Goal: Task Accomplishment & Management: Complete application form

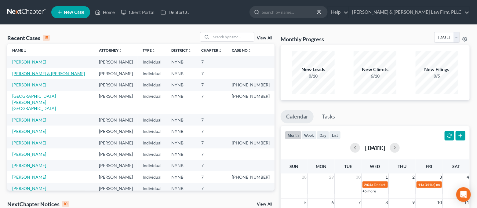
drag, startPoint x: 0, startPoint y: 0, endPoint x: 40, endPoint y: 72, distance: 82.5
click at [40, 72] on link "[PERSON_NAME] & [PERSON_NAME]" at bounding box center [48, 73] width 73 height 5
select select "4"
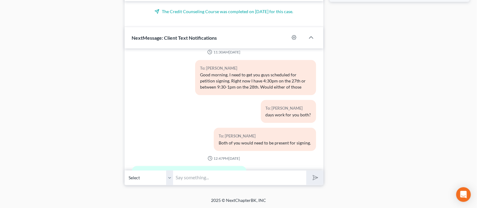
scroll to position [1699, 0]
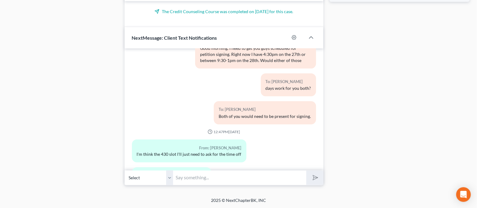
click at [250, 174] on input "text" at bounding box center [240, 177] width 133 height 15
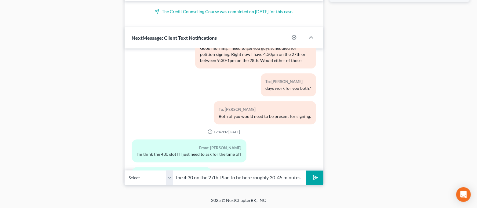
scroll to position [0, 63]
type input "Okay I will put you down for the 4:30 on the 27th. Plan to be here roughly 30-4…"
click at [306, 171] on button "submit" at bounding box center [314, 178] width 17 height 14
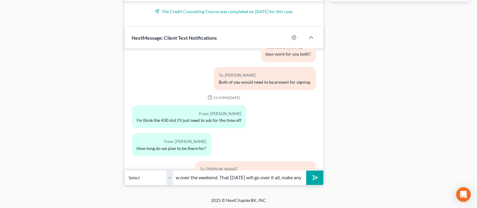
scroll to position [0, 196]
type input "The [DATE] before, you draft petition should be completed and I will email it f…"
click at [306, 171] on button "submit" at bounding box center [314, 178] width 17 height 14
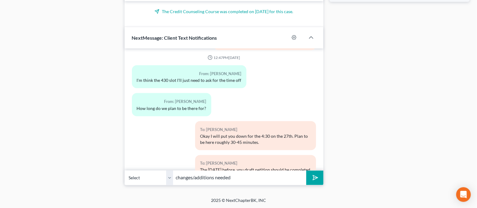
type input "changes/additions needed"
click at [306, 171] on button "submit" at bounding box center [314, 178] width 17 height 14
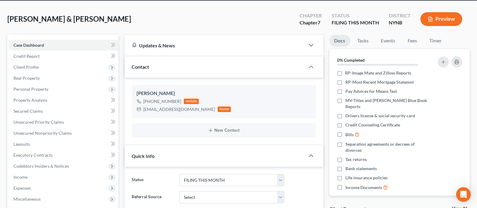
scroll to position [0, 0]
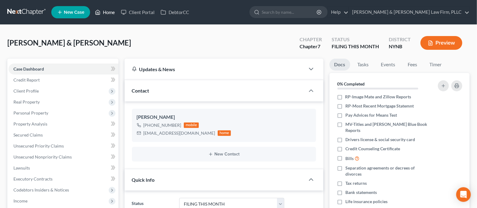
drag, startPoint x: 102, startPoint y: 15, endPoint x: 111, endPoint y: 1, distance: 16.9
click at [101, 15] on link "Home" at bounding box center [105, 12] width 26 height 11
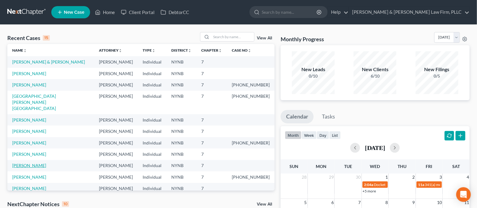
click at [39, 163] on link "[PERSON_NAME]" at bounding box center [29, 165] width 34 height 5
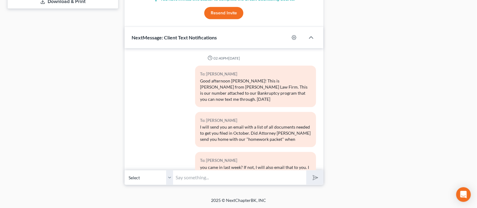
scroll to position [665, 0]
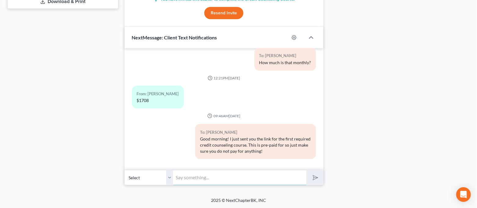
click at [219, 174] on input "text" at bounding box center [240, 177] width 133 height 15
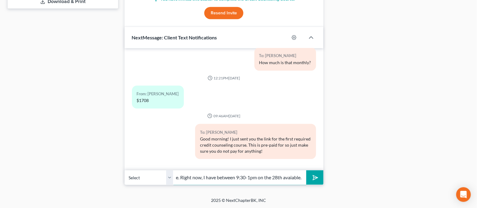
scroll to position [0, 200]
click at [303, 180] on input "Good afternoon. I need to get you scheduled for your petition signing appointme…" at bounding box center [240, 177] width 133 height 15
click at [301, 180] on input "Good afternoon. I need to get you scheduled for your petition signing appointme…" at bounding box center [240, 177] width 133 height 15
type input "Good afternoon. I need to get you scheduled for your petition signing appointme…"
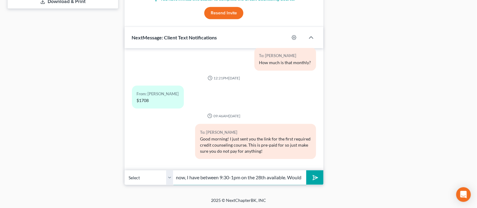
click at [306, 170] on button "submit" at bounding box center [314, 177] width 17 height 14
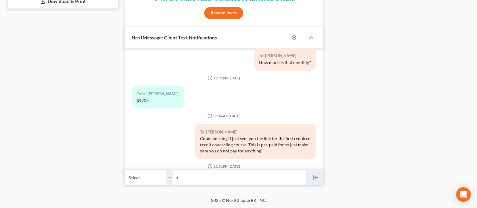
scroll to position [715, 0]
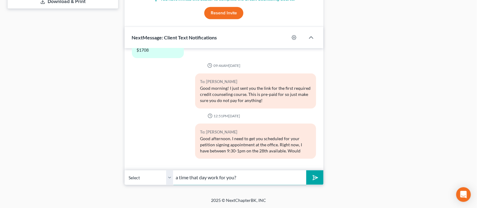
type input "a time that day work for you?"
click at [306, 170] on button "submit" at bounding box center [314, 177] width 17 height 14
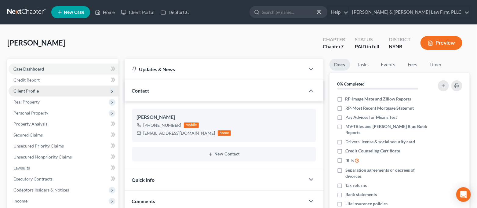
scroll to position [0, 0]
click at [66, 93] on span "Client Profile" at bounding box center [64, 91] width 110 height 11
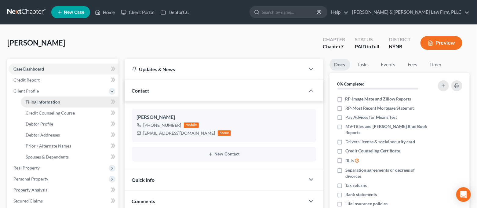
click at [64, 102] on link "Filing Information" at bounding box center [70, 102] width 98 height 11
select select "1"
select select "0"
select select "54"
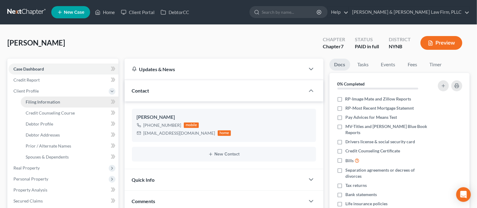
select select "0"
select select "35"
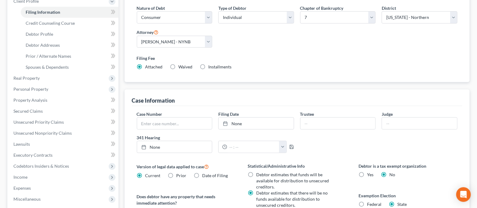
scroll to position [41, 0]
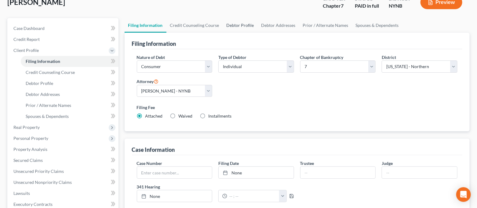
click at [238, 23] on link "Debtor Profile" at bounding box center [240, 25] width 35 height 15
select select "0"
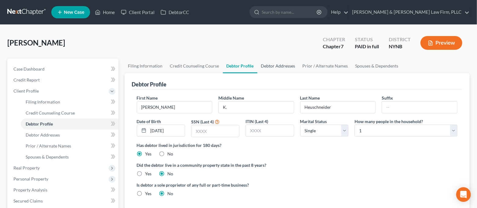
click at [274, 66] on link "Debtor Addresses" at bounding box center [279, 66] width 42 height 15
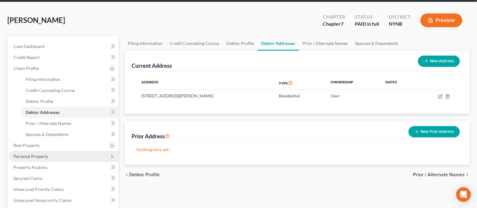
scroll to position [41, 0]
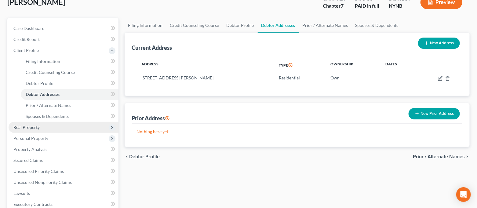
click at [67, 127] on span "Real Property" at bounding box center [64, 127] width 110 height 11
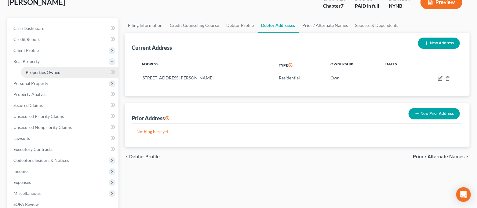
click at [66, 69] on link "Properties Owned" at bounding box center [70, 72] width 98 height 11
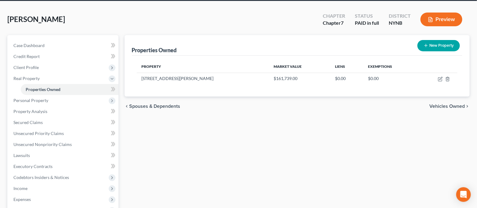
scroll to position [41, 0]
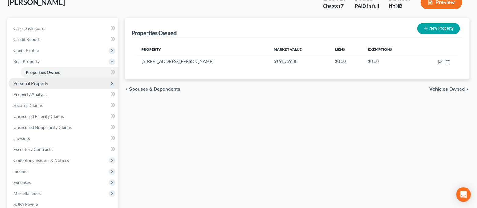
click at [48, 83] on span "Personal Property" at bounding box center [64, 83] width 110 height 11
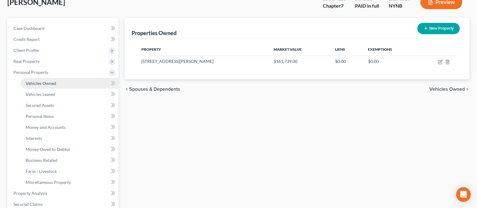
click at [48, 86] on link "Vehicles Owned" at bounding box center [70, 83] width 98 height 11
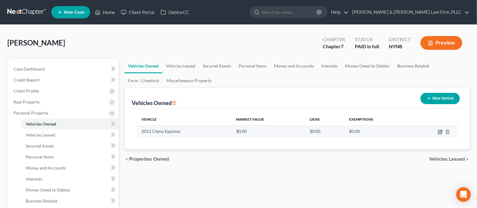
click at [439, 133] on icon "button" at bounding box center [440, 132] width 5 height 5
select select "0"
select select "15"
select select "3"
select select "0"
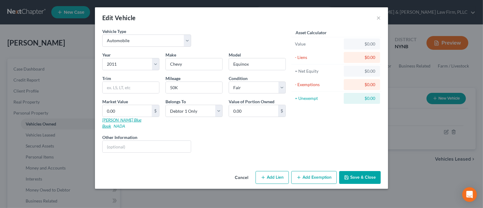
click at [122, 120] on link "[PERSON_NAME] Blue Book" at bounding box center [121, 122] width 39 height 11
click at [127, 111] on input "0.00" at bounding box center [127, 111] width 49 height 12
type input "3"
type input "3.00"
type input "35"
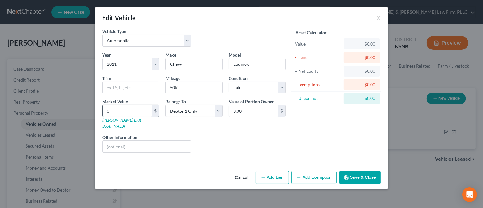
type input "35.00"
type input "350"
type input "350.00"
type input "3500"
type input "3,500.00"
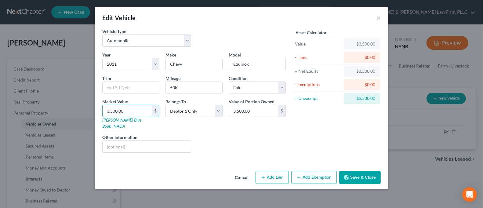
type input "3,500.00"
click at [327, 171] on button "Add Exemption" at bounding box center [314, 177] width 46 height 13
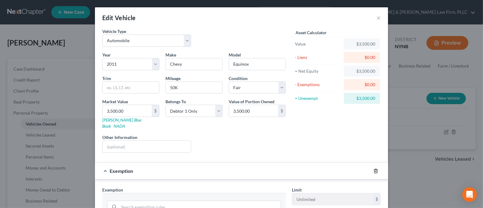
click at [374, 169] on icon "button" at bounding box center [376, 171] width 5 height 5
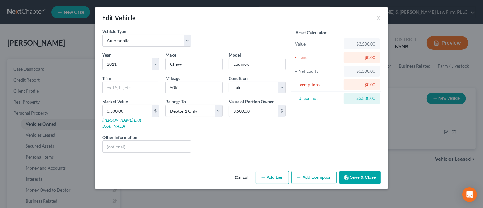
click at [373, 171] on button "Save & Close" at bounding box center [360, 177] width 42 height 13
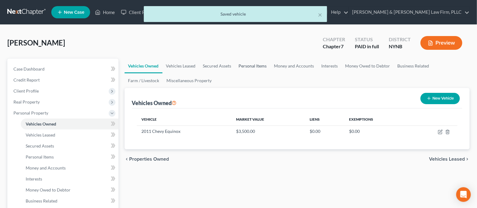
click at [246, 67] on link "Personal Items" at bounding box center [252, 66] width 35 height 15
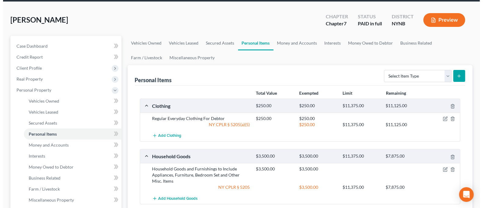
scroll to position [41, 0]
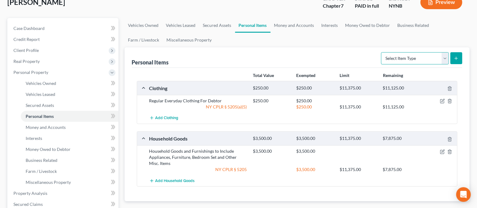
click at [407, 63] on select "Select Item Type Clothing Collectibles Of Value Electronics Firearms Household …" at bounding box center [415, 58] width 68 height 12
select select "collectibles_of_value"
click at [382, 52] on select "Select Item Type Clothing Collectibles Of Value Electronics Firearms Household …" at bounding box center [415, 58] width 68 height 12
click at [460, 60] on button "submit" at bounding box center [457, 58] width 12 height 12
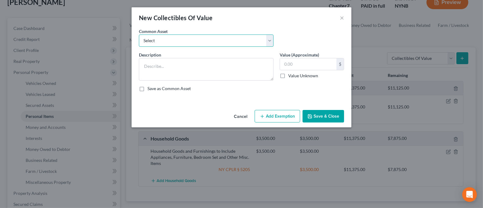
click at [265, 42] on select "Select Family Photographs and Keep Sake Items Family Photographs and Books" at bounding box center [206, 41] width 135 height 12
select select "1"
click at [139, 35] on select "Select Family Photographs and Keep Sake Items Family Photographs and Books" at bounding box center [206, 41] width 135 height 12
type textarea "Family Photographs and Books"
type input "200.00"
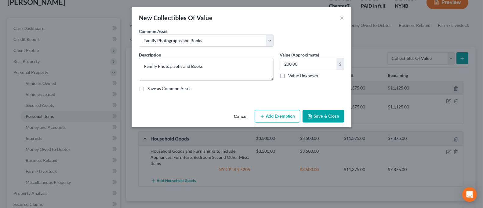
click at [288, 118] on button "Add Exemption" at bounding box center [278, 116] width 46 height 13
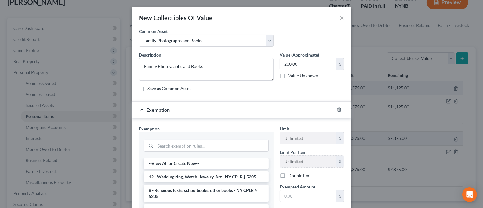
scroll to position [0, 0]
click at [339, 109] on icon "button" at bounding box center [339, 109] width 5 height 5
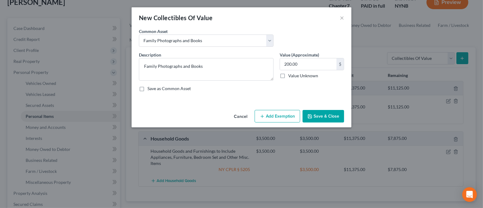
click at [322, 116] on button "Save & Close" at bounding box center [324, 116] width 42 height 13
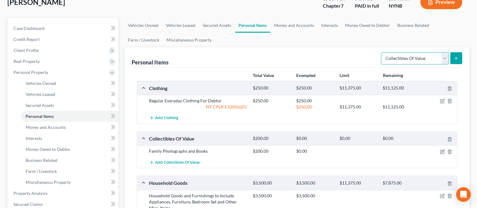
click at [423, 59] on select "Select Item Type Clothing Collectibles Of Value Electronics Firearms Household …" at bounding box center [415, 58] width 68 height 12
select select "electronics"
click at [382, 52] on select "Select Item Type Clothing Collectibles Of Value Electronics Firearms Household …" at bounding box center [415, 58] width 68 height 12
click at [457, 56] on icon "submit" at bounding box center [456, 58] width 5 height 5
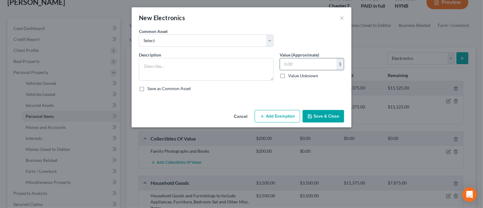
click at [299, 63] on input "text" at bounding box center [308, 64] width 57 height 12
type input "1,500.00"
click at [254, 42] on select "Select Cell Phone Electronics to Include: TVs, Computer, Cell Phone(s), and Oth…" at bounding box center [206, 41] width 135 height 12
select select "1"
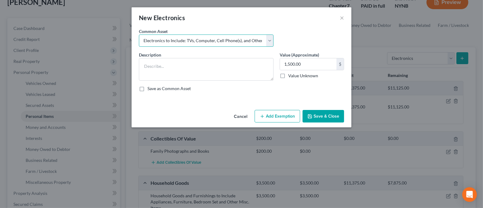
click at [139, 35] on select "Select Cell Phone Electronics to Include: TVs, Computer, Cell Phone(s), and Oth…" at bounding box center [206, 41] width 135 height 12
type textarea "Electronics to Include: TVs, Computer, Cell Phone(s), and Other Misc. Electroni…"
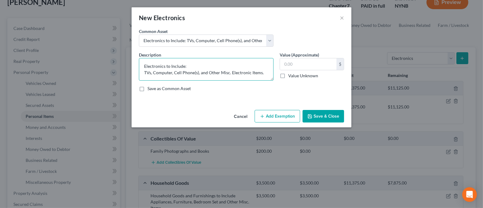
click at [171, 73] on textarea "Electronics to Include: TVs, Computer, Cell Phone(s), and Other Misc. Electroni…" at bounding box center [206, 69] width 135 height 23
type textarea "Electronics to Include: TVs, Computer(s), Cell Phone(s), and Other Misc. Electr…"
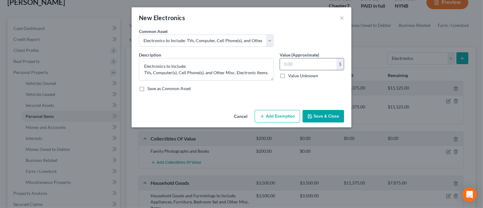
click at [297, 64] on input "text" at bounding box center [308, 64] width 57 height 12
type input "1,500.00"
click at [282, 112] on button "Add Exemption" at bounding box center [278, 116] width 46 height 13
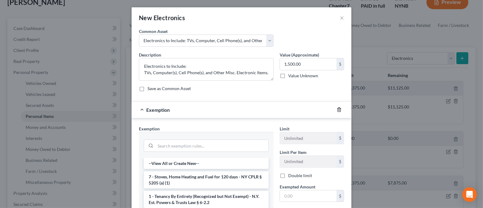
click at [337, 112] on icon "button" at bounding box center [339, 109] width 5 height 5
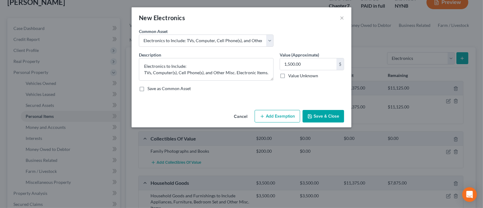
click at [334, 116] on button "Save & Close" at bounding box center [324, 116] width 42 height 13
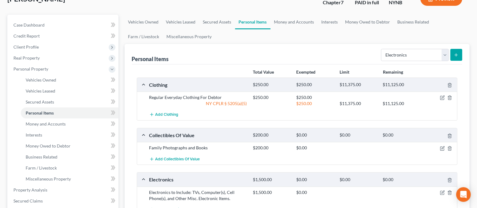
scroll to position [41, 0]
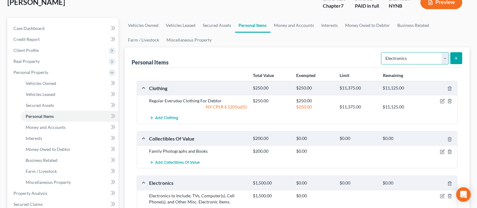
click at [422, 58] on select "Select Item Type Clothing Collectibles Of Value Electronics Firearms Household …" at bounding box center [415, 58] width 68 height 12
click at [351, 55] on div "Personal Items Select Item Type Clothing Collectibles Of Value Electronics Fire…" at bounding box center [297, 57] width 331 height 20
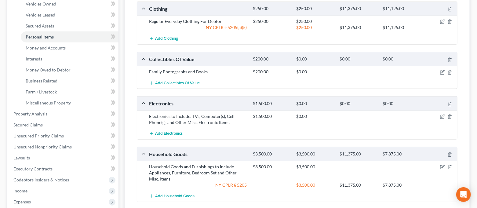
scroll to position [17, 0]
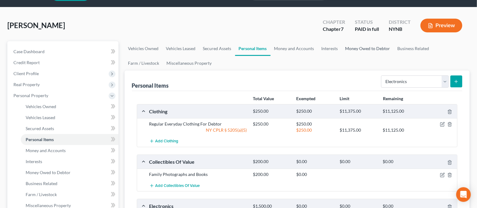
click at [357, 47] on link "Money Owed to Debtor" at bounding box center [368, 48] width 52 height 15
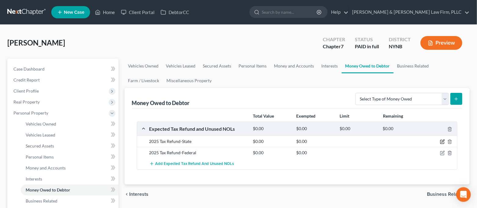
click at [442, 143] on icon "button" at bounding box center [442, 141] width 5 height 5
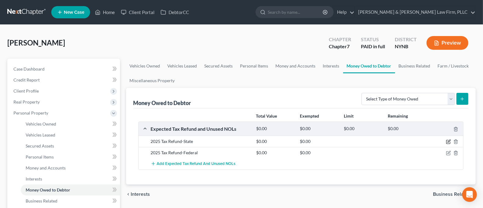
select select "1"
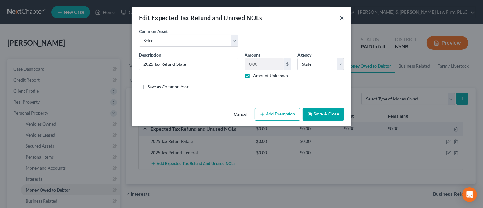
click at [343, 17] on button "×" at bounding box center [342, 17] width 4 height 7
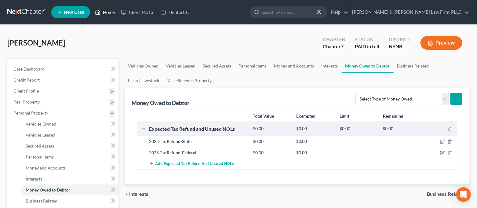
click at [106, 9] on link "Home" at bounding box center [105, 12] width 26 height 11
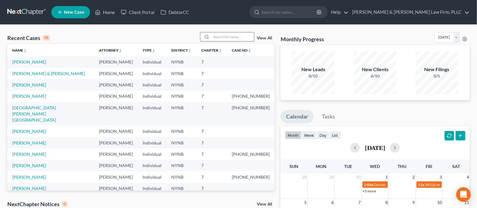
click at [225, 36] on input "search" at bounding box center [232, 36] width 43 height 9
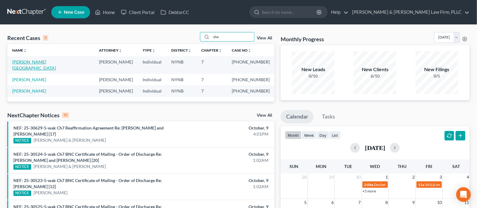
type input "she"
click at [21, 63] on link "[PERSON_NAME][GEOGRAPHIC_DATA]" at bounding box center [34, 64] width 44 height 11
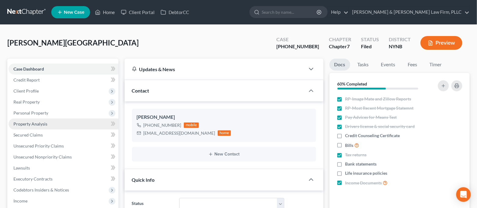
scroll to position [4627, 0]
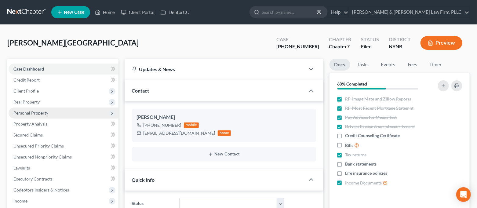
click at [53, 113] on span "Personal Property" at bounding box center [64, 113] width 110 height 11
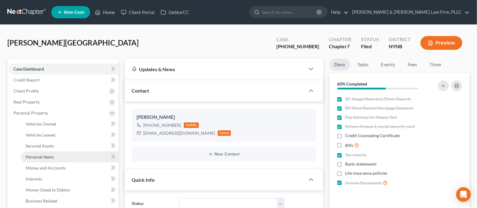
click at [60, 156] on link "Personal Items" at bounding box center [70, 157] width 98 height 11
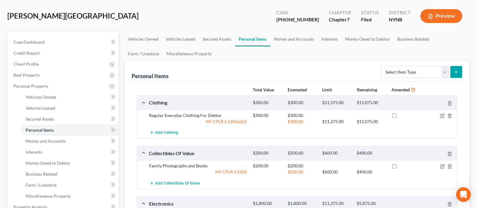
scroll to position [41, 0]
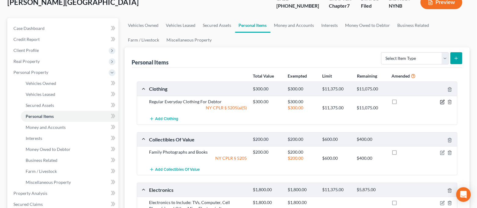
click at [441, 103] on icon "button" at bounding box center [442, 102] width 5 height 5
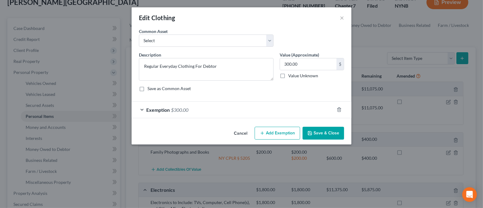
click at [145, 114] on div "Exemption $300.00" at bounding box center [233, 110] width 203 height 16
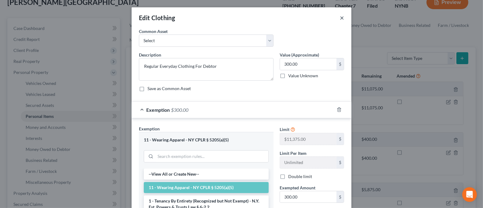
click at [340, 17] on button "×" at bounding box center [342, 17] width 4 height 7
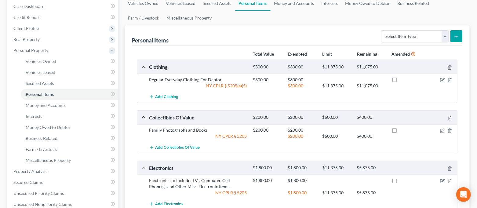
scroll to position [81, 0]
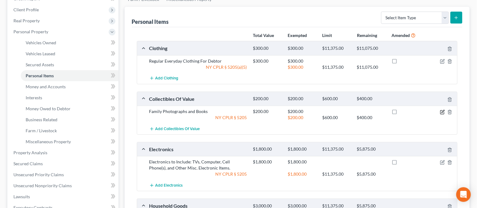
click at [442, 112] on icon "button" at bounding box center [443, 111] width 3 height 3
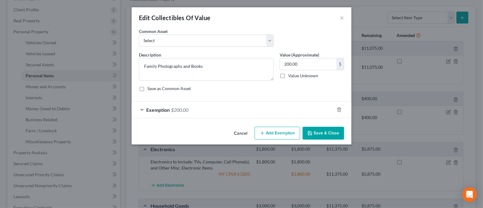
click at [150, 110] on span "Exemption" at bounding box center [158, 110] width 24 height 6
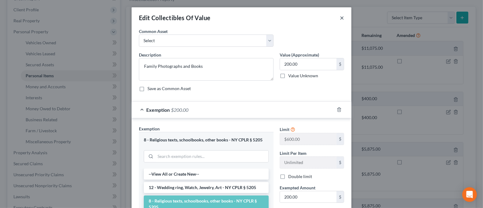
click at [340, 17] on button "×" at bounding box center [342, 17] width 4 height 7
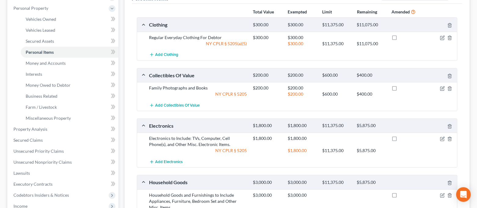
scroll to position [122, 0]
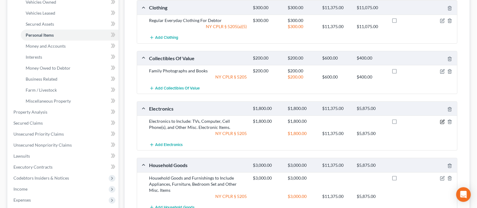
click at [442, 121] on icon "button" at bounding box center [443, 121] width 3 height 3
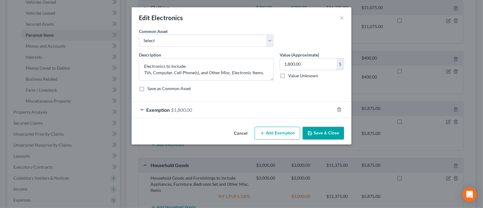
click at [144, 109] on div "Exemption $1,800.00" at bounding box center [233, 110] width 203 height 16
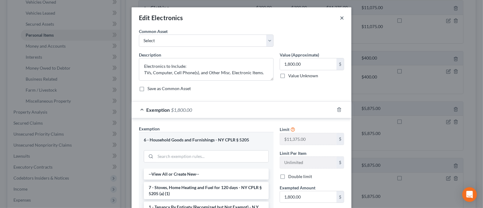
click at [340, 19] on button "×" at bounding box center [342, 17] width 4 height 7
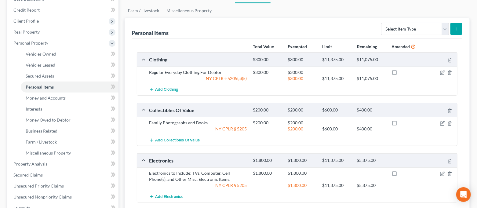
scroll to position [0, 0]
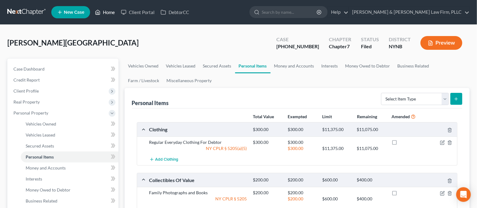
click at [101, 9] on link "Home" at bounding box center [105, 12] width 26 height 11
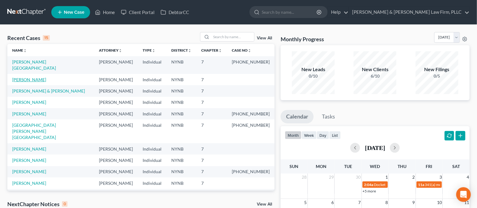
click at [30, 77] on link "[PERSON_NAME]" at bounding box center [29, 79] width 34 height 5
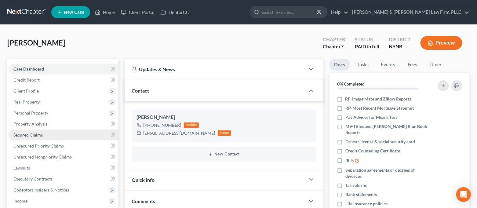
scroll to position [743, 0]
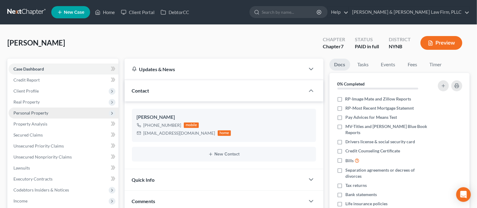
click at [54, 113] on span "Personal Property" at bounding box center [64, 113] width 110 height 11
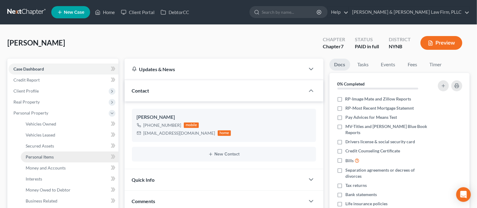
click at [53, 159] on link "Personal Items" at bounding box center [70, 157] width 98 height 11
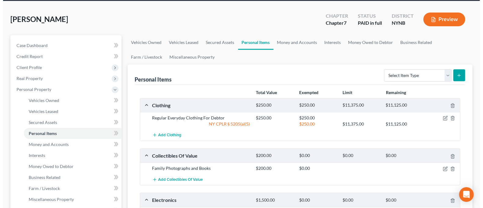
scroll to position [41, 0]
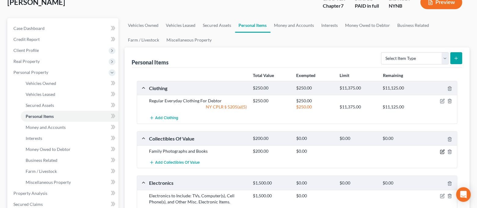
click at [444, 153] on icon "button" at bounding box center [442, 151] width 5 height 5
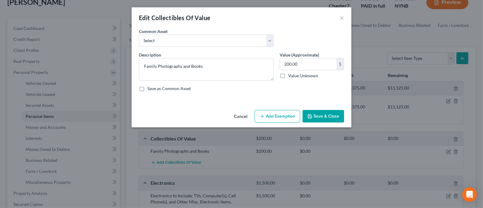
click at [284, 115] on button "Add Exemption" at bounding box center [278, 116] width 46 height 13
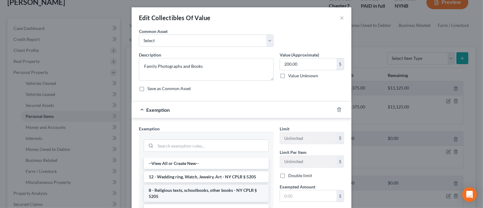
click at [232, 191] on li "8 - Religious texts, schoolbooks, other books - NY CPLR § 5205" at bounding box center [206, 193] width 125 height 17
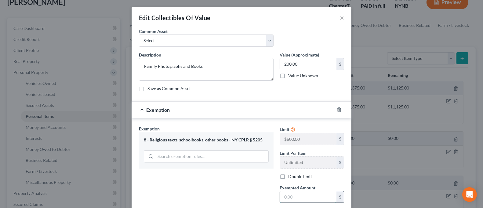
click at [302, 198] on input "text" at bounding box center [308, 197] width 57 height 12
type input "200.00"
click at [224, 177] on div "Exemption Set must be selected for CA. Exemption * 8 - Religious texts, schoolb…" at bounding box center [206, 179] width 141 height 106
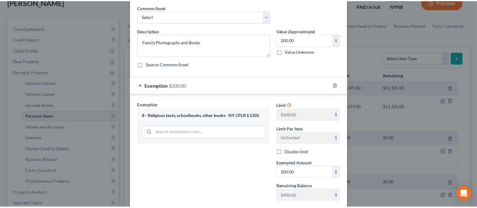
scroll to position [61, 0]
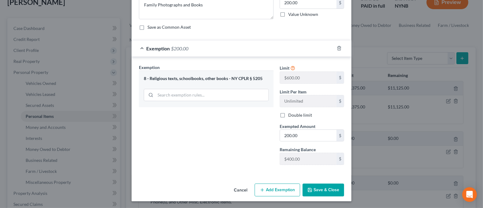
click at [319, 192] on button "Save & Close" at bounding box center [324, 190] width 42 height 13
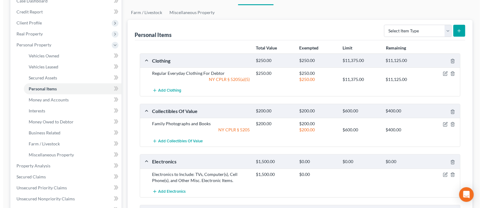
scroll to position [81, 0]
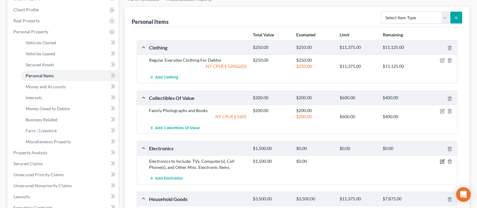
click at [442, 162] on icon "button" at bounding box center [443, 160] width 3 height 3
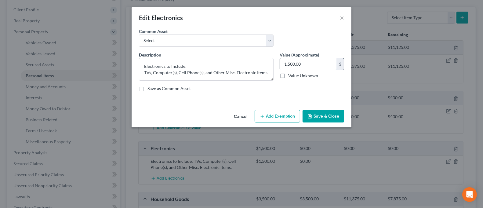
click at [319, 64] on input "1,500.00" at bounding box center [308, 64] width 57 height 12
type input "1,800.00"
click at [292, 115] on button "Add Exemption" at bounding box center [278, 116] width 46 height 13
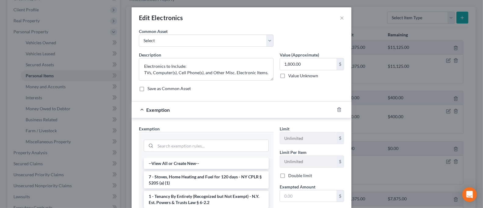
click at [237, 138] on div at bounding box center [206, 145] width 125 height 16
click at [235, 145] on input "search" at bounding box center [212, 146] width 113 height 12
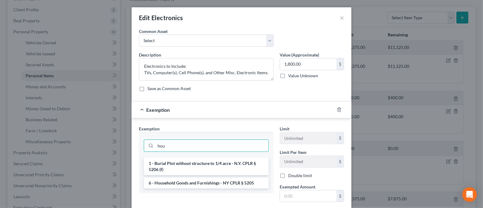
type input "hou"
click at [249, 182] on li "6 - Household Goods and Furnishings - NY CPLR § 5205" at bounding box center [206, 183] width 125 height 11
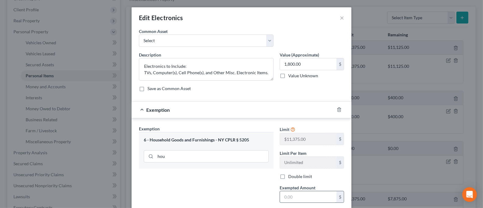
click at [301, 200] on input "text" at bounding box center [308, 197] width 57 height 12
type input "1,800.00"
click at [246, 191] on div "Exemption Set must be selected for CA. Exemption * 6 - Household Goods and Furn…" at bounding box center [206, 179] width 141 height 106
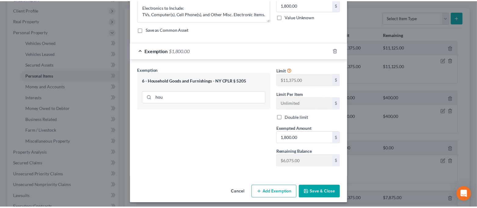
scroll to position [61, 0]
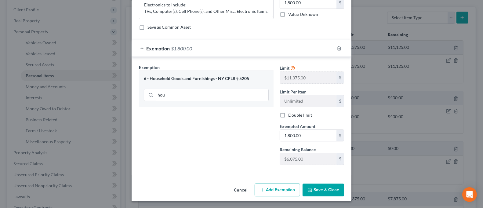
click at [324, 191] on button "Save & Close" at bounding box center [324, 190] width 42 height 13
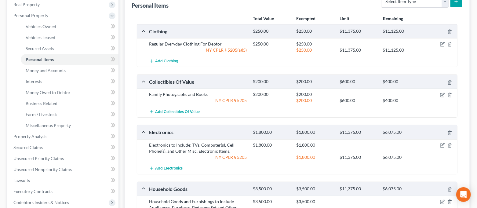
scroll to position [81, 0]
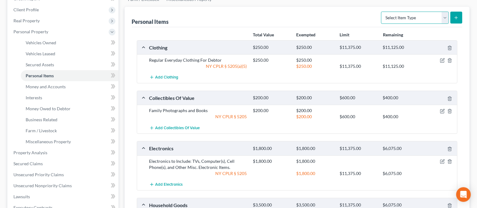
click at [430, 16] on select "Select Item Type Clothing Collectibles Of Value Electronics Firearms Household …" at bounding box center [415, 18] width 68 height 12
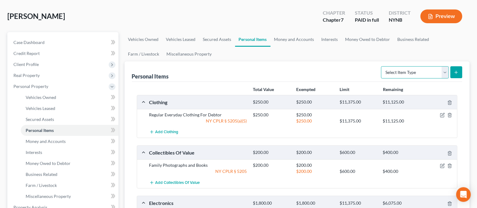
scroll to position [0, 0]
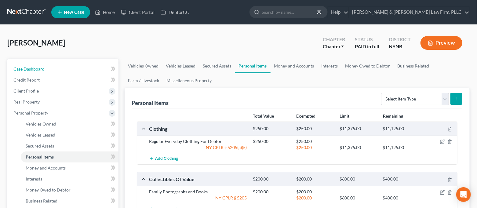
drag, startPoint x: 52, startPoint y: 71, endPoint x: 58, endPoint y: 56, distance: 15.6
click at [52, 70] on link "Case Dashboard" at bounding box center [64, 69] width 110 height 11
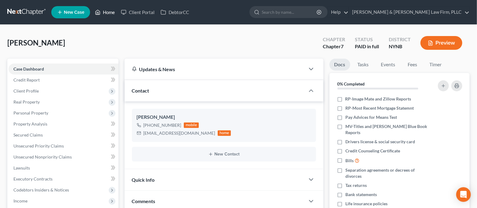
click at [108, 15] on link "Home" at bounding box center [105, 12] width 26 height 11
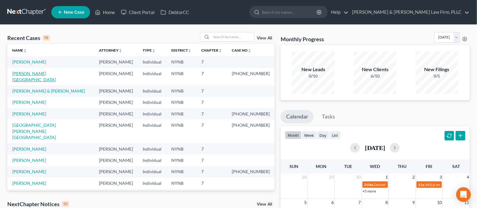
click at [39, 72] on link "[PERSON_NAME][GEOGRAPHIC_DATA]" at bounding box center [34, 76] width 44 height 11
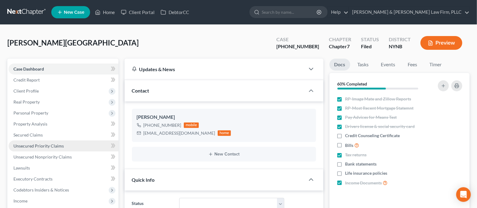
scroll to position [4627, 0]
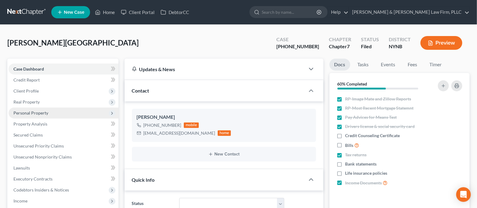
click at [46, 115] on span "Personal Property" at bounding box center [64, 113] width 110 height 11
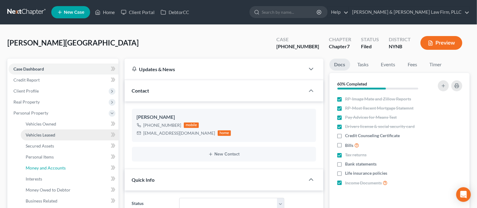
click at [55, 163] on link "Money and Accounts" at bounding box center [70, 168] width 98 height 11
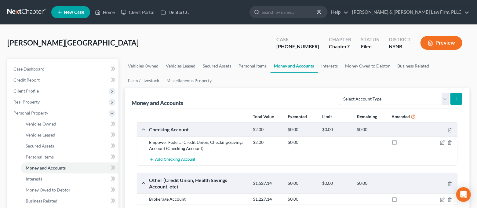
scroll to position [41, 0]
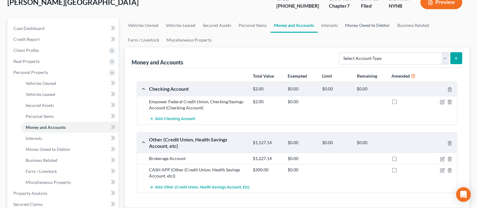
click at [357, 22] on link "Money Owed to Debtor" at bounding box center [368, 25] width 52 height 15
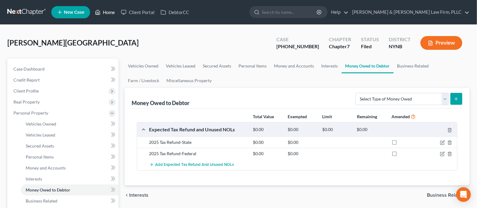
click at [102, 13] on link "Home" at bounding box center [105, 12] width 26 height 11
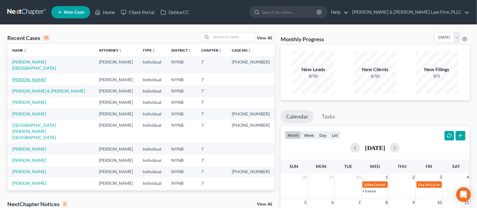
click at [39, 77] on link "[PERSON_NAME]" at bounding box center [29, 79] width 34 height 5
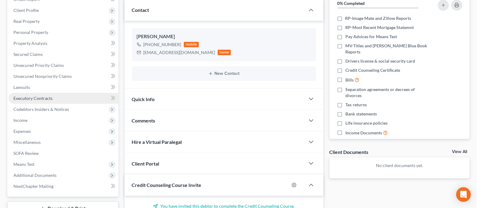
scroll to position [81, 0]
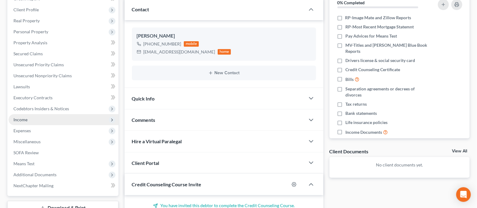
click at [47, 115] on span "Income" at bounding box center [64, 119] width 110 height 11
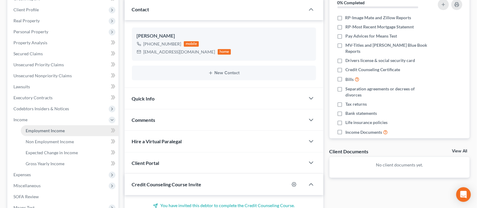
click at [45, 131] on span "Employment Income" at bounding box center [45, 130] width 39 height 5
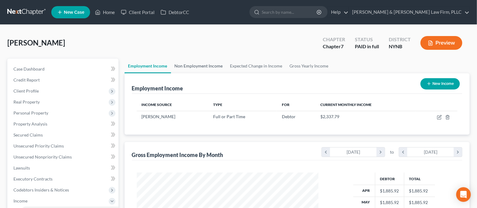
click at [190, 67] on link "Non Employment Income" at bounding box center [199, 66] width 56 height 15
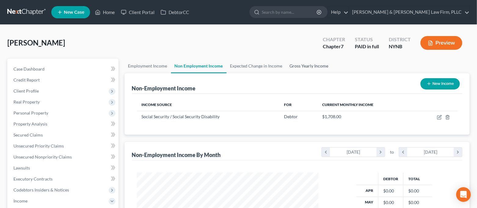
click at [308, 68] on link "Gross Yearly Income" at bounding box center [309, 66] width 46 height 15
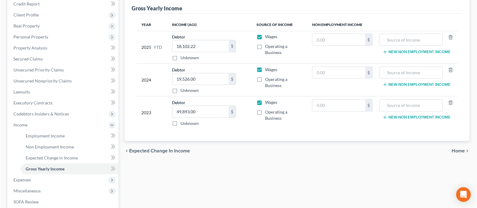
scroll to position [122, 0]
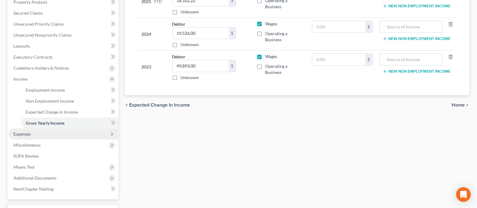
click at [49, 134] on span "Expenses" at bounding box center [64, 134] width 110 height 11
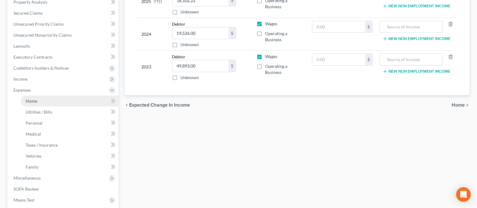
click at [46, 101] on link "Home" at bounding box center [70, 101] width 98 height 11
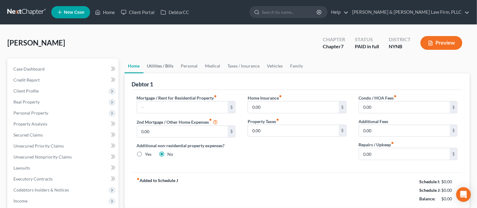
click at [164, 67] on link "Utilities / Bills" at bounding box center [161, 66] width 34 height 15
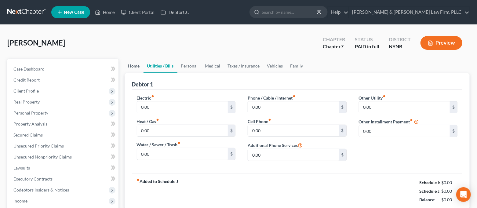
click at [130, 64] on link "Home" at bounding box center [134, 66] width 19 height 15
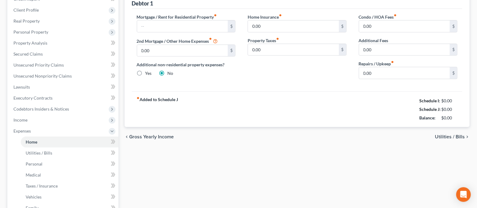
scroll to position [81, 0]
click at [57, 126] on span "Expenses" at bounding box center [64, 130] width 110 height 11
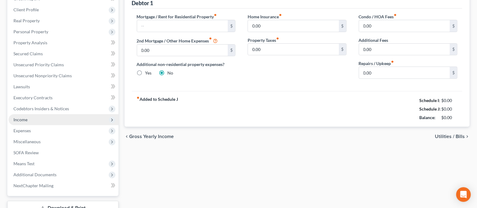
click at [55, 121] on span "Income" at bounding box center [64, 119] width 110 height 11
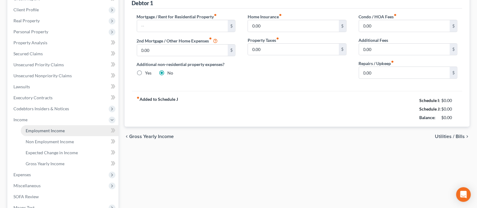
click at [56, 130] on span "Employment Income" at bounding box center [45, 130] width 39 height 5
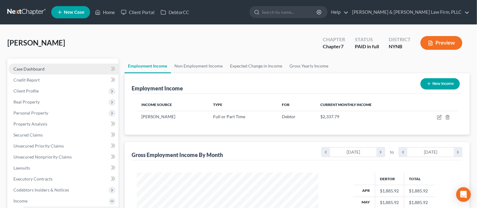
click at [61, 71] on link "Case Dashboard" at bounding box center [64, 69] width 110 height 11
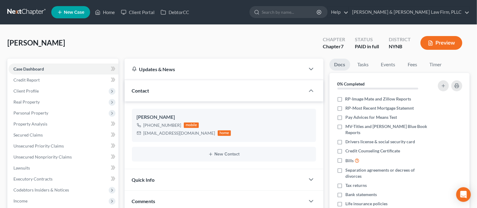
scroll to position [102, 0]
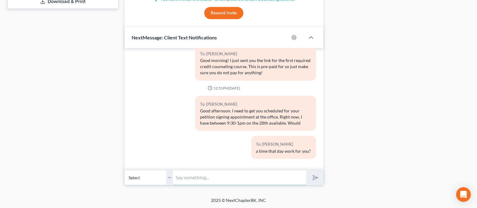
click at [200, 179] on input "text" at bounding box center [240, 177] width 133 height 15
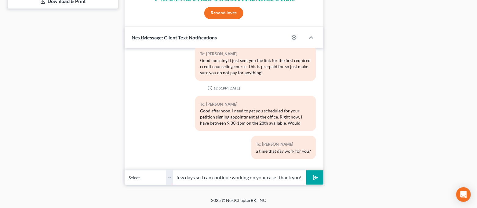
scroll to position [0, 161]
type input "Also, please try to get me your completed homework packet within the next few d…"
click at [306, 170] on button "submit" at bounding box center [314, 177] width 17 height 14
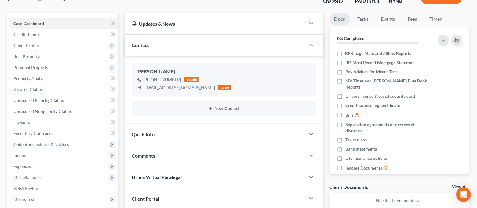
scroll to position [0, 0]
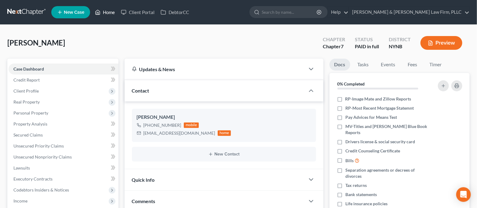
click at [104, 12] on link "Home" at bounding box center [105, 12] width 26 height 11
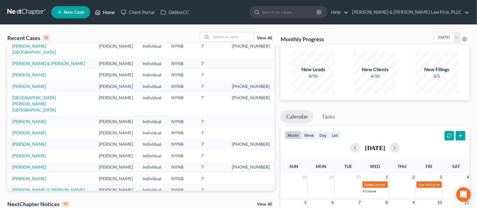
scroll to position [41, 0]
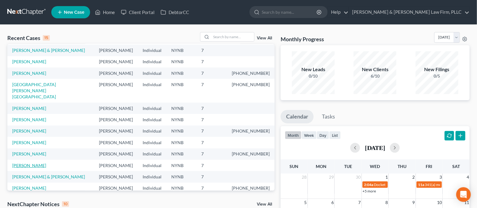
click at [35, 163] on link "[PERSON_NAME]" at bounding box center [29, 165] width 34 height 5
select select "4"
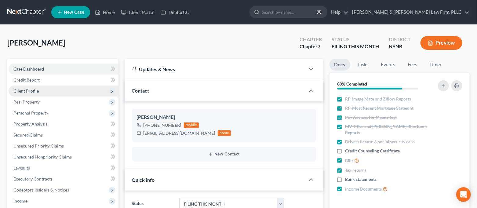
click at [53, 88] on span "Client Profile" at bounding box center [64, 91] width 110 height 11
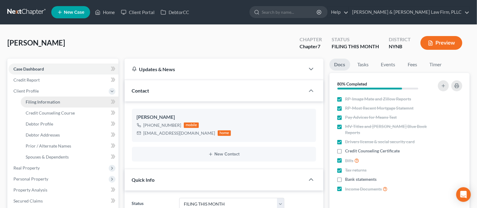
click at [53, 100] on span "Filing Information" at bounding box center [43, 101] width 35 height 5
select select "1"
select select "0"
select select "54"
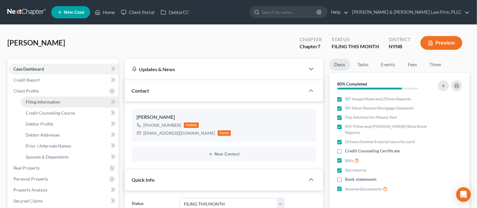
select select "0"
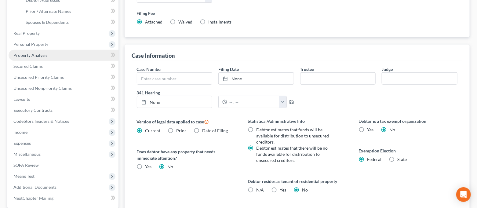
scroll to position [81, 0]
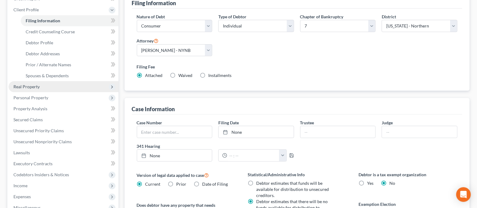
click at [43, 83] on span "Real Property" at bounding box center [64, 86] width 110 height 11
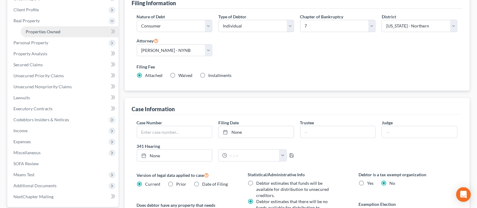
click at [51, 33] on span "Properties Owned" at bounding box center [43, 31] width 35 height 5
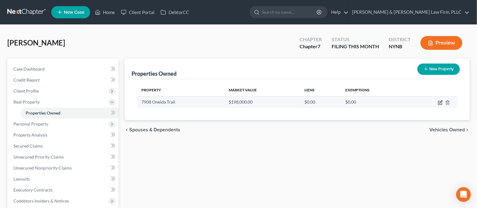
click at [441, 102] on icon "button" at bounding box center [440, 102] width 5 height 5
select select "35"
select select "0"
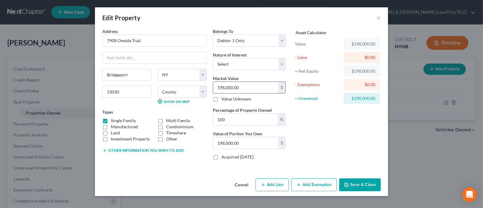
type input "1"
type input "1.00"
type input "18"
type input "18.00"
type input "184"
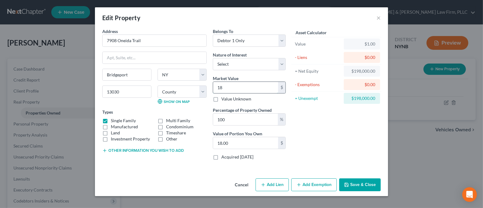
type input "184.00"
type input "1840"
type input "1,840.00"
type input "1,8400"
type input "18,400.00"
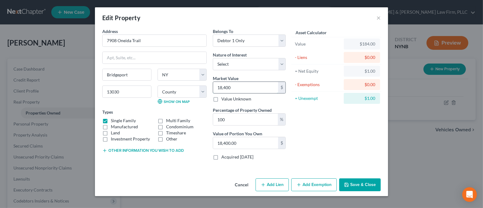
type input "18,4000"
type input "184,000.00"
click at [364, 182] on button "Save & Close" at bounding box center [360, 184] width 42 height 13
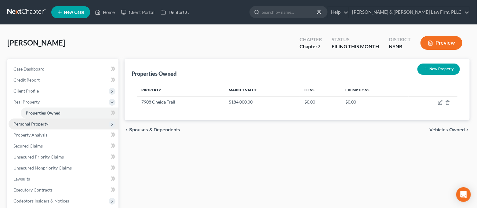
click at [56, 125] on span "Personal Property" at bounding box center [64, 124] width 110 height 11
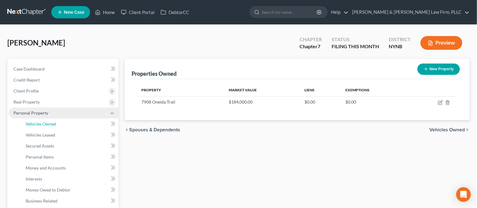
click at [56, 125] on link "Vehicles Owned" at bounding box center [70, 124] width 98 height 11
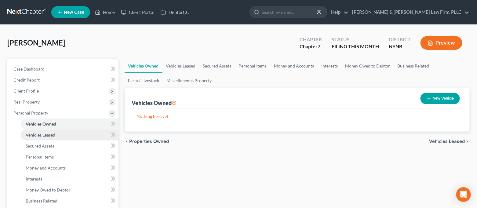
click at [33, 137] on link "Vehicles Leased" at bounding box center [70, 135] width 98 height 11
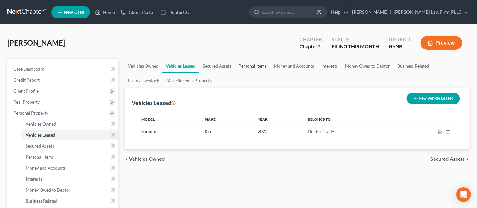
click at [252, 67] on link "Personal Items" at bounding box center [252, 66] width 35 height 15
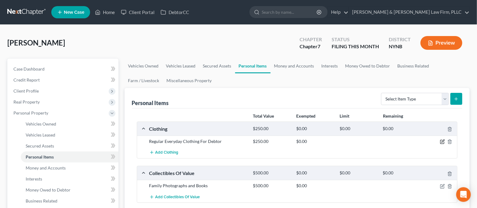
click at [441, 143] on icon "button" at bounding box center [442, 141] width 5 height 5
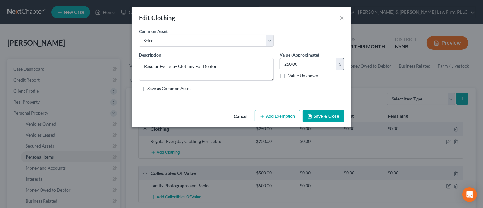
click at [309, 61] on input "250.00" at bounding box center [308, 64] width 57 height 12
type input "300.00"
click at [291, 116] on button "Add Exemption" at bounding box center [278, 116] width 46 height 13
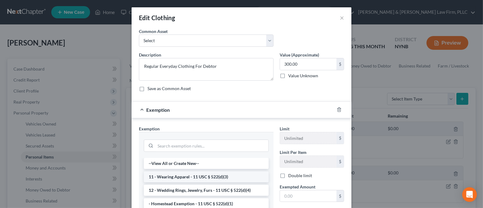
click at [239, 172] on li "11 - Wearing Apparel - 11 USC § 522(d)(3)" at bounding box center [206, 176] width 125 height 11
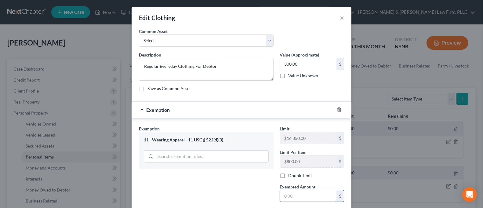
click at [297, 193] on input "text" at bounding box center [308, 196] width 57 height 12
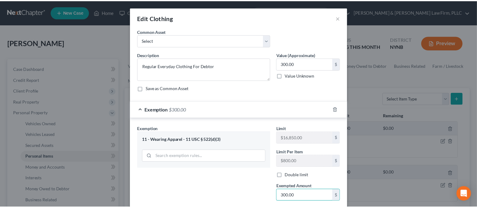
scroll to position [60, 0]
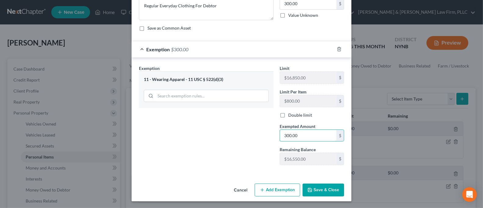
type input "300.00"
click at [222, 153] on div "Exemption Set must be selected for CA. Exemption * 11 - Wearing Apparel - 11 US…" at bounding box center [206, 117] width 141 height 105
click at [325, 190] on button "Save & Close" at bounding box center [324, 190] width 42 height 13
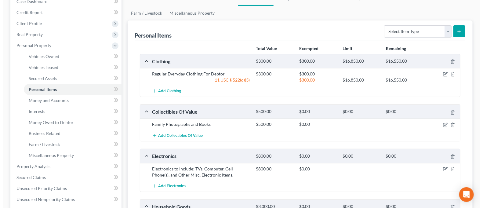
scroll to position [81, 0]
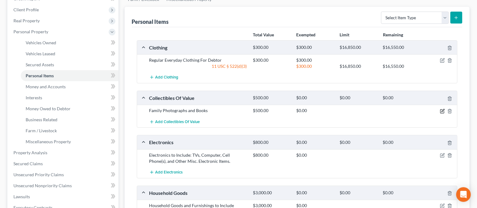
click at [441, 110] on icon "button" at bounding box center [442, 111] width 5 height 5
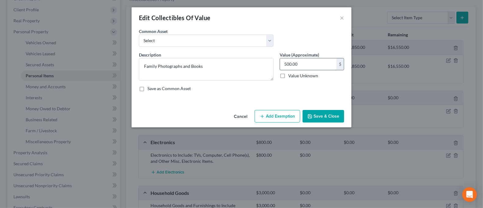
click at [305, 63] on input "500.00" at bounding box center [308, 64] width 57 height 12
type input "350.00"
click at [279, 115] on button "Add Exemption" at bounding box center [278, 116] width 46 height 13
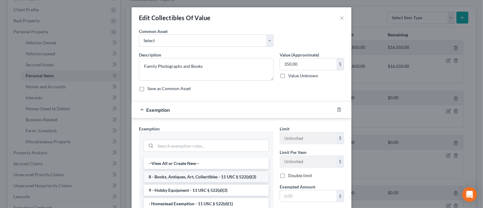
click at [236, 174] on li "8 - Books, Antiques, Art, Collectibles - 11 USC § 522(d)(3)" at bounding box center [206, 176] width 125 height 11
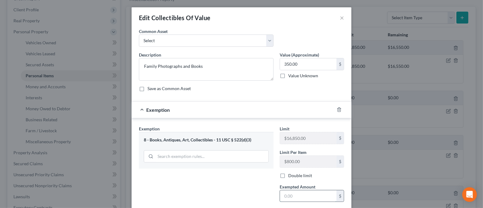
click at [304, 193] on input "text" at bounding box center [308, 196] width 57 height 12
type input "350.00"
click at [248, 183] on div "Exemption Set must be selected for CA. Exemption * 8 - Books, Antiques, Art, Co…" at bounding box center [206, 178] width 141 height 105
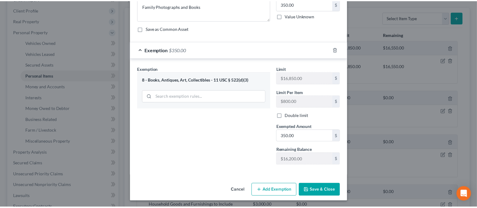
scroll to position [60, 0]
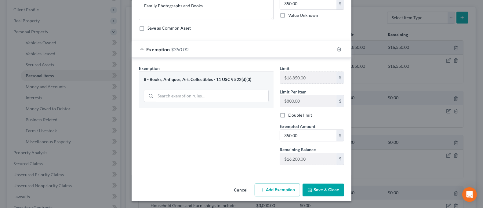
click at [318, 187] on button "Save & Close" at bounding box center [324, 190] width 42 height 13
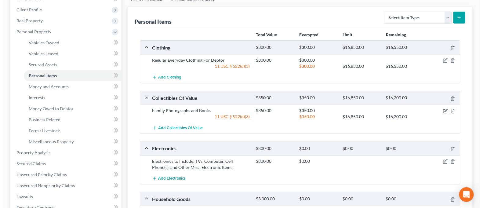
scroll to position [122, 0]
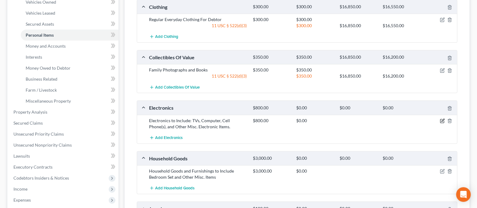
click at [444, 121] on icon "button" at bounding box center [442, 121] width 5 height 5
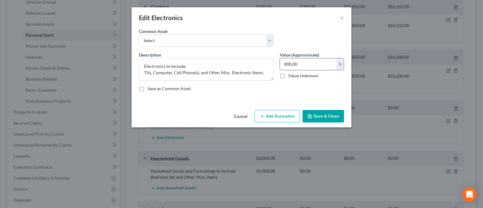
click at [318, 64] on input "800.00" at bounding box center [308, 64] width 57 height 12
type input "1,200.00"
click at [291, 115] on button "Add Exemption" at bounding box center [278, 116] width 46 height 13
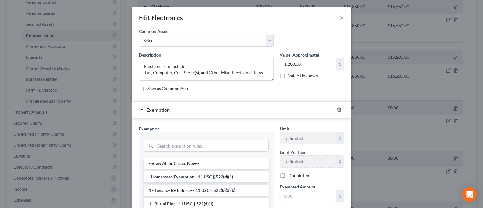
scroll to position [41, 0]
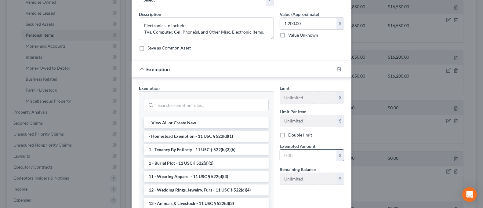
click at [297, 156] on input "text" at bounding box center [308, 156] width 57 height 12
type input "1,200.00"
click at [199, 106] on input "search" at bounding box center [212, 105] width 113 height 12
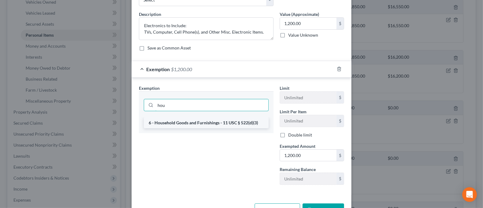
type input "hou"
click at [202, 122] on li "6 - Household Goods and Furnishings - 11 USC § 522(d)(3)" at bounding box center [206, 122] width 125 height 11
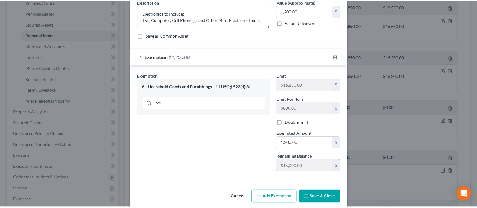
scroll to position [60, 0]
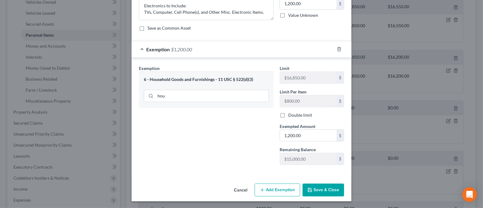
click at [327, 189] on button "Save & Close" at bounding box center [324, 190] width 42 height 13
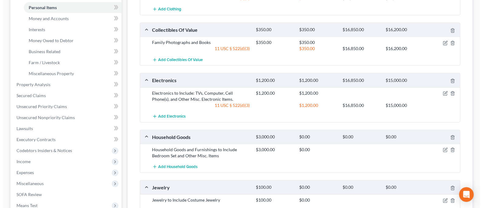
scroll to position [163, 0]
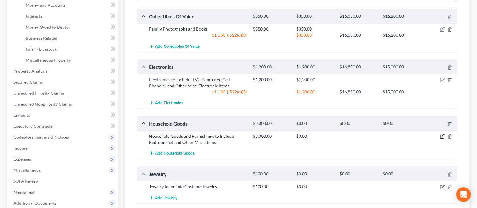
click at [442, 136] on icon "button" at bounding box center [443, 136] width 3 height 3
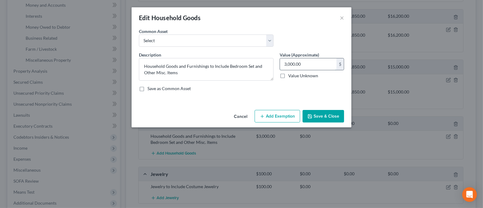
click at [313, 63] on input "3,000.00" at bounding box center [308, 64] width 57 height 12
type input "3,500.00"
click at [280, 113] on button "Add Exemption" at bounding box center [278, 116] width 46 height 13
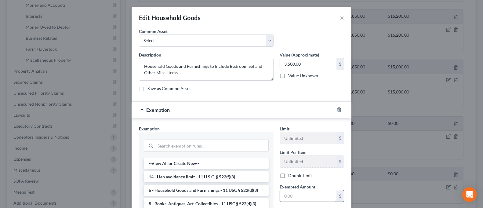
drag, startPoint x: 225, startPoint y: 188, endPoint x: 277, endPoint y: 193, distance: 52.8
click at [225, 188] on li "6 - Household Goods and Furnishings - 11 USC § 522(d)(3)" at bounding box center [206, 190] width 125 height 11
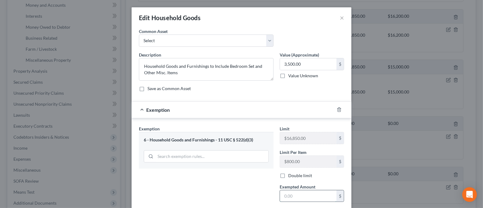
click at [300, 197] on input "text" at bounding box center [308, 196] width 57 height 12
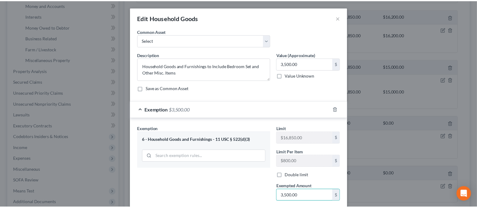
scroll to position [60, 0]
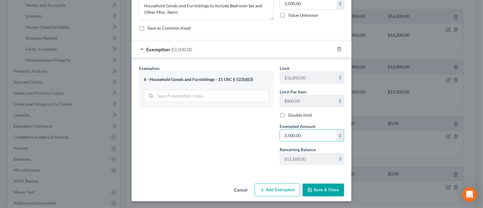
type input "3,500.00"
click at [310, 186] on button "Save & Close" at bounding box center [324, 190] width 42 height 13
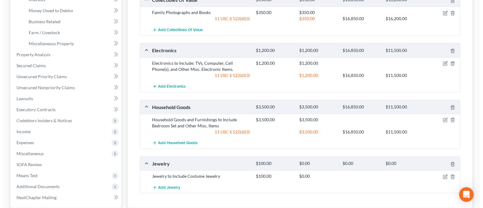
scroll to position [203, 0]
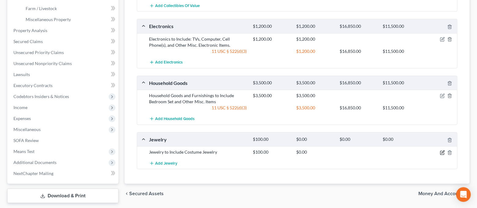
click at [442, 152] on icon "button" at bounding box center [442, 152] width 5 height 5
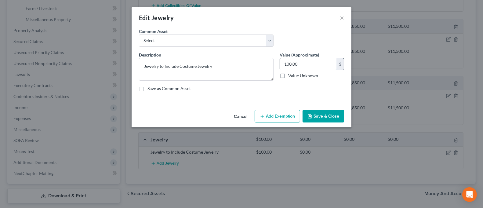
click at [303, 60] on input "100.00" at bounding box center [308, 64] width 57 height 12
type input "150.00"
click at [276, 112] on button "Add Exemption" at bounding box center [278, 116] width 46 height 13
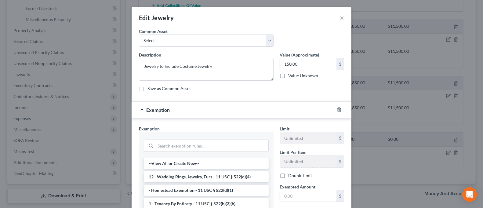
click at [229, 177] on li "12 - Wedding Rings, Jewelry, Furs - 11 USC § 522(d)(4)" at bounding box center [206, 176] width 125 height 11
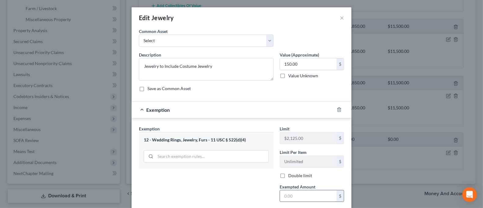
click at [296, 196] on input "text" at bounding box center [308, 196] width 57 height 12
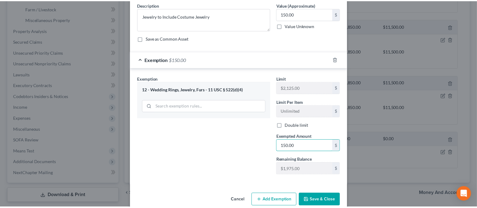
scroll to position [60, 0]
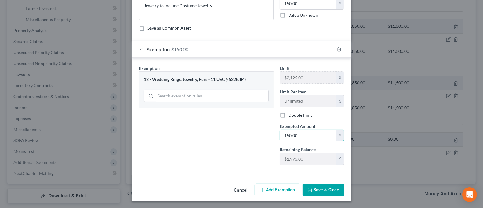
type input "150.00"
click at [337, 191] on button "Save & Close" at bounding box center [324, 190] width 42 height 13
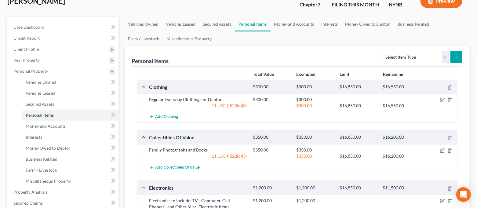
scroll to position [41, 0]
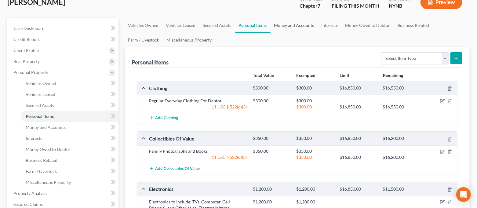
click at [296, 28] on link "Money and Accounts" at bounding box center [294, 25] width 47 height 15
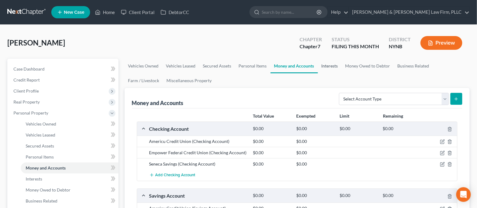
click at [330, 69] on link "Interests" at bounding box center [330, 66] width 24 height 15
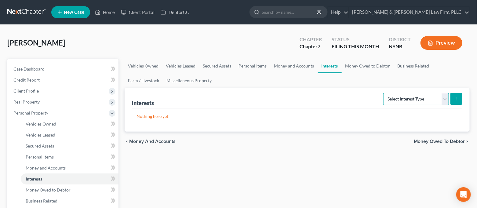
click at [416, 102] on select "Select Interest Type 401K Annuity Bond Education IRA Government Bond Government…" at bounding box center [416, 99] width 66 height 12
select select "401k"
click at [384, 93] on select "Select Interest Type 401K Annuity Bond Education IRA Government Bond Government…" at bounding box center [416, 99] width 66 height 12
click at [457, 101] on button "submit" at bounding box center [457, 99] width 12 height 12
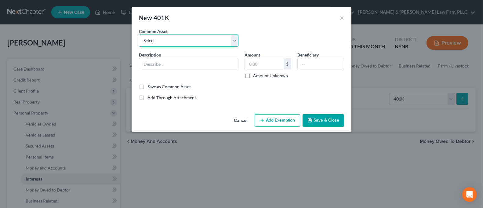
click at [224, 40] on select "Select 401K/IRA Retirement Account" at bounding box center [189, 41] width 100 height 12
select select "0"
click at [139, 35] on select "Select 401K/IRA Retirement Account" at bounding box center [189, 41] width 100 height 12
type input "401K/IRA Retirement Account"
checkbox input "true"
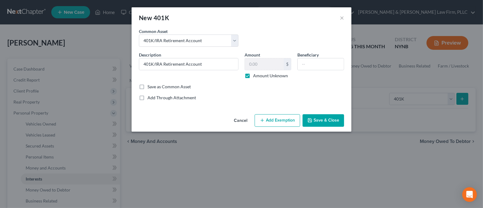
click at [268, 122] on button "Add Exemption" at bounding box center [278, 120] width 46 height 13
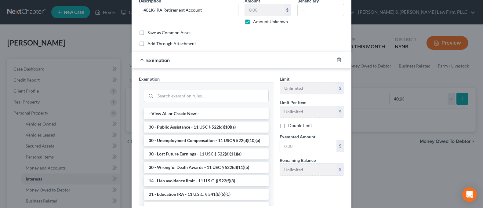
scroll to position [41, 0]
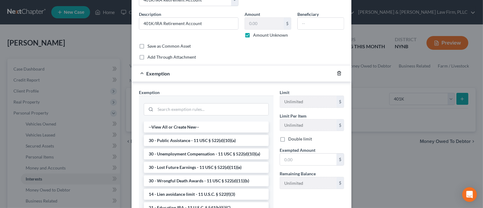
click at [337, 74] on icon "button" at bounding box center [339, 73] width 5 height 5
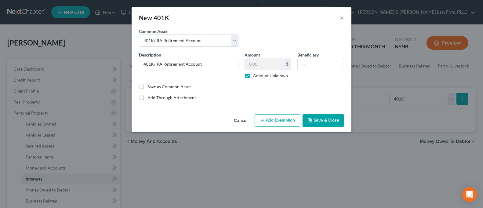
scroll to position [0, 0]
click at [328, 126] on button "Save & Close" at bounding box center [324, 120] width 42 height 13
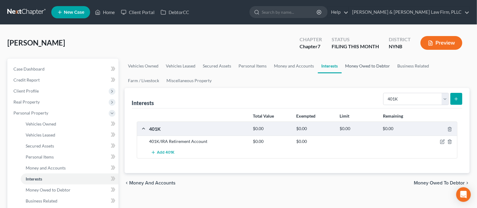
click at [358, 65] on link "Money Owed to Debtor" at bounding box center [368, 66] width 52 height 15
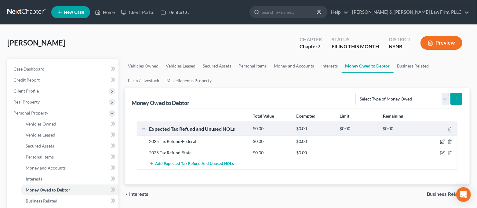
click at [441, 141] on icon "button" at bounding box center [442, 141] width 5 height 5
select select "0"
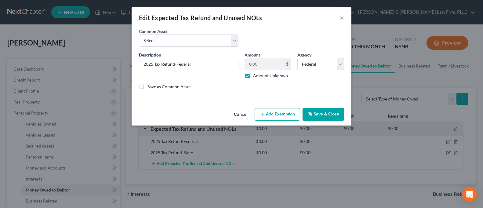
click at [286, 112] on button "Add Exemption" at bounding box center [278, 114] width 46 height 13
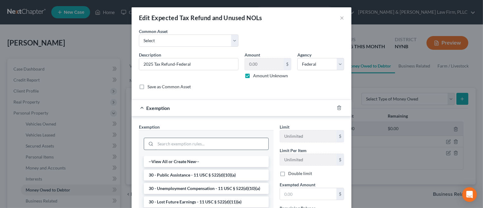
click at [223, 144] on input "search" at bounding box center [212, 144] width 113 height 12
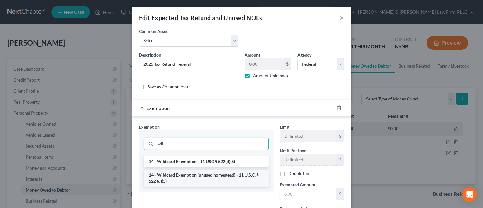
type input "wil"
click at [220, 179] on li "14 - Wildcard Exemption (unused homestead) - 11 U.S.C. § 522 (d)(5)" at bounding box center [206, 178] width 125 height 17
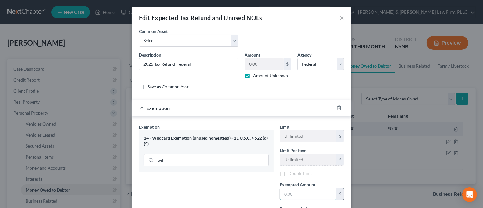
click at [311, 195] on input "text" at bounding box center [308, 194] width 57 height 12
type input "1.00"
click at [261, 204] on div "Exemption Set must be selected for CA. Exemption * 14 - Wildcard Exemption (unu…" at bounding box center [206, 176] width 141 height 105
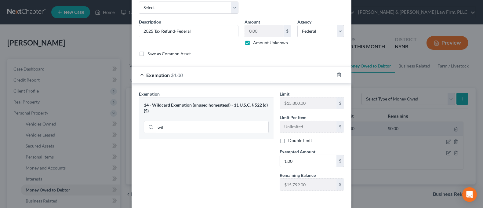
scroll to position [59, 0]
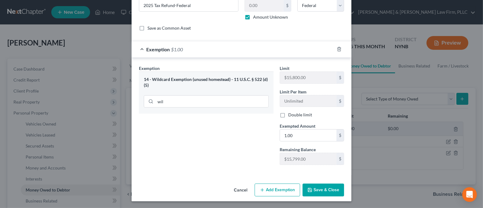
click at [330, 187] on button "Save & Close" at bounding box center [324, 190] width 42 height 13
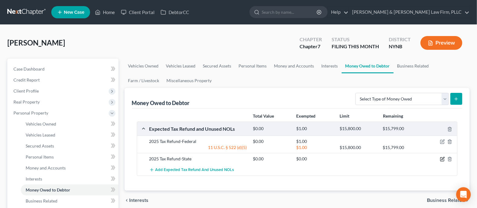
click at [443, 160] on icon "button" at bounding box center [442, 159] width 5 height 5
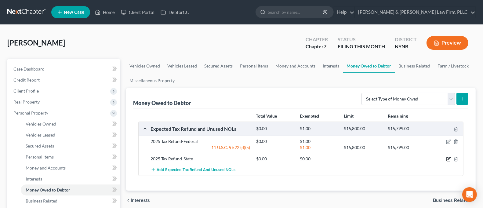
select select "1"
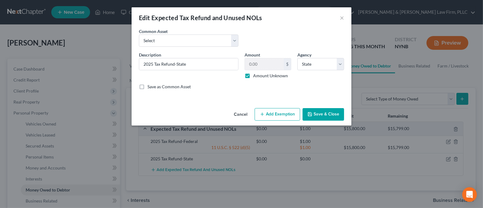
click at [288, 114] on button "Add Exemption" at bounding box center [278, 114] width 46 height 13
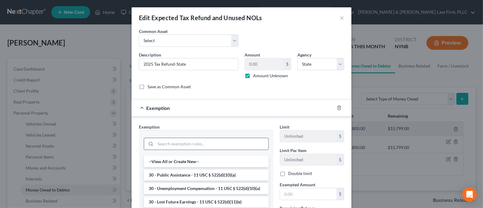
click at [219, 141] on input "search" at bounding box center [212, 144] width 113 height 12
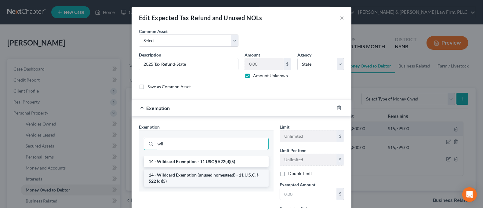
type input "wil"
click at [218, 183] on li "14 - Wildcard Exemption (unused homestead) - 11 U.S.C. § 522 (d)(5)" at bounding box center [206, 178] width 125 height 17
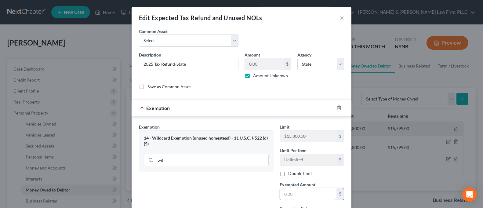
click at [291, 190] on input "text" at bounding box center [308, 194] width 57 height 12
type input "1.00"
click at [250, 191] on div "Exemption Set must be selected for CA. Exemption * 14 - Wildcard Exemption (unu…" at bounding box center [206, 176] width 141 height 105
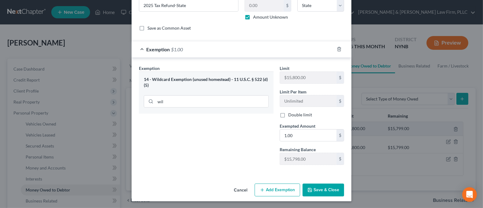
click at [330, 188] on button "Save & Close" at bounding box center [324, 190] width 42 height 13
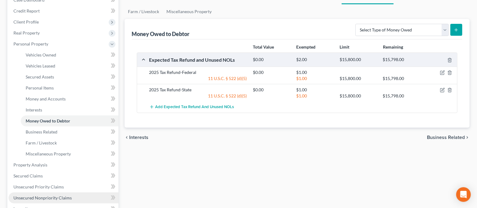
scroll to position [122, 0]
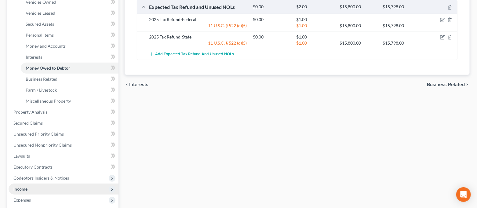
drag, startPoint x: 38, startPoint y: 187, endPoint x: 41, endPoint y: 186, distance: 3.1
click at [38, 187] on span "Income" at bounding box center [64, 189] width 110 height 11
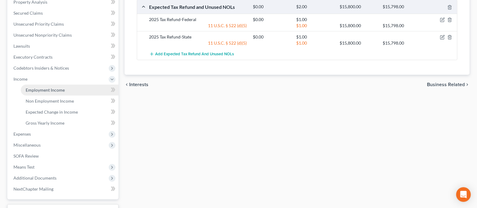
click at [50, 86] on link "Employment Income" at bounding box center [70, 90] width 98 height 11
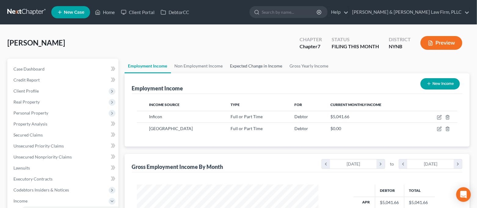
click at [253, 65] on link "Expected Change in Income" at bounding box center [257, 66] width 60 height 15
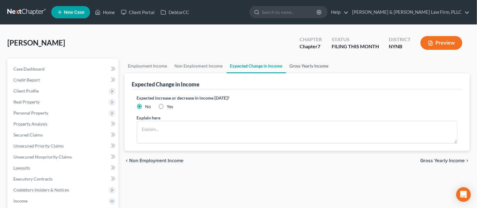
click at [290, 63] on link "Gross Yearly Income" at bounding box center [309, 66] width 46 height 15
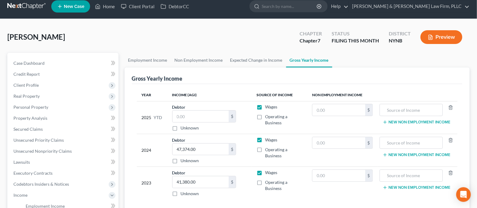
scroll to position [41, 0]
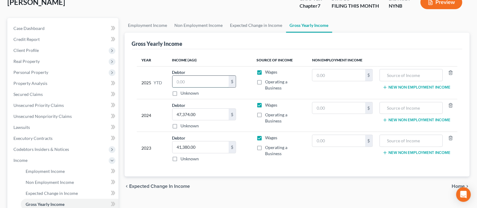
click at [216, 82] on input "text" at bounding box center [201, 82] width 56 height 12
type input "45,245.52"
click at [230, 53] on div "Year Income (AGI) Source of Income Non Employment Income 2025 YTD Debtor 45,245…" at bounding box center [297, 113] width 331 height 128
click at [245, 22] on link "Expected Change in Income" at bounding box center [257, 25] width 60 height 15
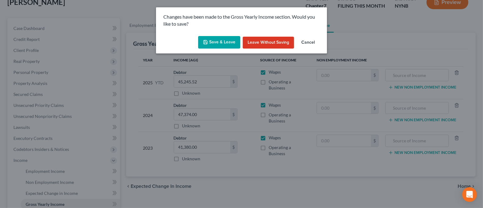
click at [228, 43] on button "Save & Leave" at bounding box center [219, 42] width 42 height 13
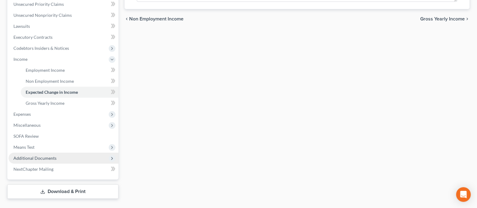
scroll to position [155, 0]
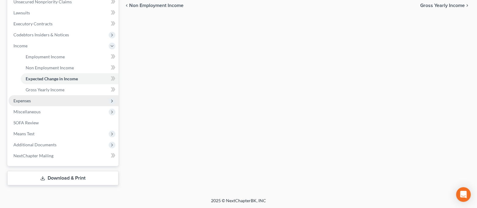
click at [44, 103] on span "Expenses" at bounding box center [64, 100] width 110 height 11
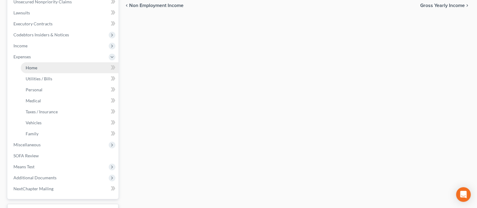
click at [57, 64] on link "Home" at bounding box center [70, 67] width 98 height 11
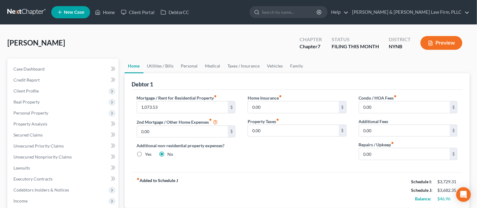
scroll to position [163, 0]
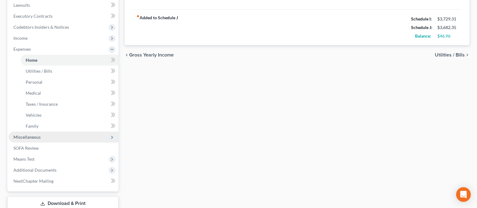
click at [44, 135] on span "Miscellaneous" at bounding box center [64, 137] width 110 height 11
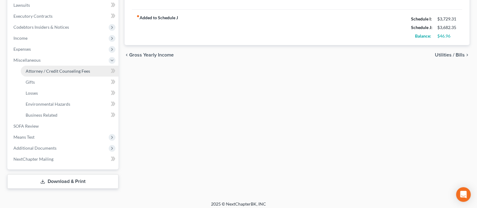
click at [68, 71] on span "Attorney / Credit Counseling Fees" at bounding box center [58, 70] width 64 height 5
select select "0"
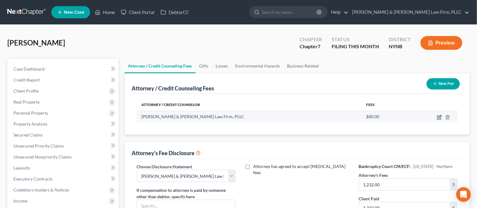
click at [441, 116] on icon "button" at bounding box center [439, 117] width 5 height 5
select select "35"
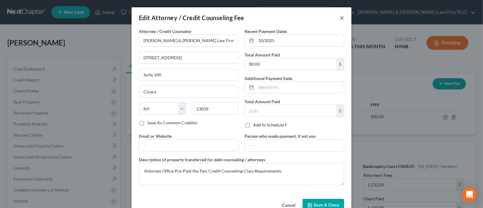
click at [340, 19] on button "×" at bounding box center [342, 17] width 4 height 7
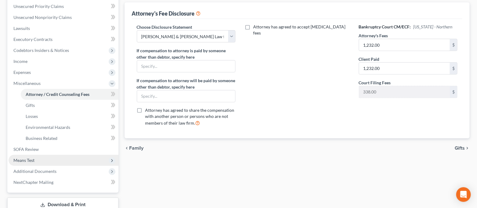
scroll to position [122, 0]
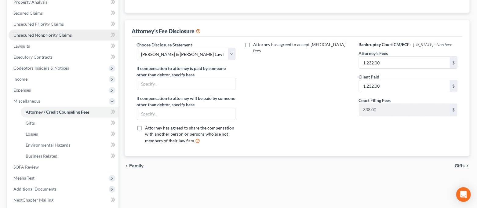
click at [40, 35] on span "Unsecured Nonpriority Claims" at bounding box center [42, 34] width 58 height 5
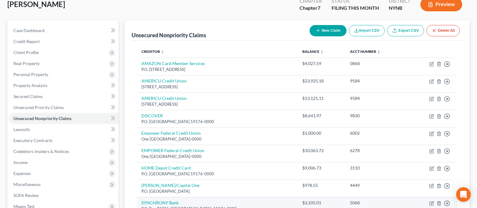
scroll to position [30, 0]
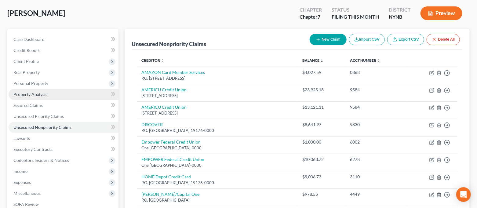
click at [55, 96] on link "Property Analysis" at bounding box center [64, 94] width 110 height 11
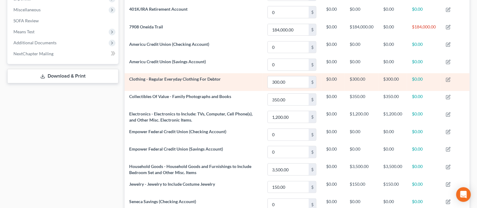
scroll to position [51, 0]
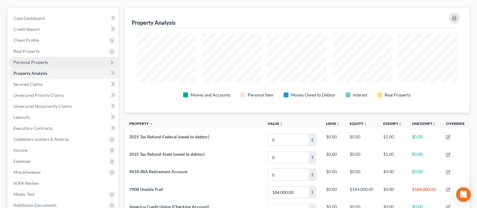
click at [74, 64] on span "Personal Property" at bounding box center [64, 62] width 110 height 11
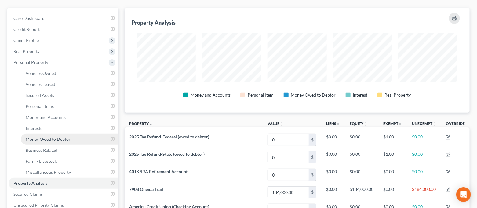
click at [67, 139] on span "Money Owed to Debtor" at bounding box center [48, 139] width 45 height 5
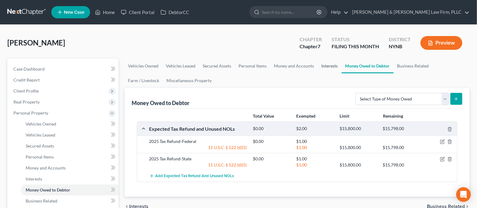
click at [333, 68] on link "Interests" at bounding box center [330, 66] width 24 height 15
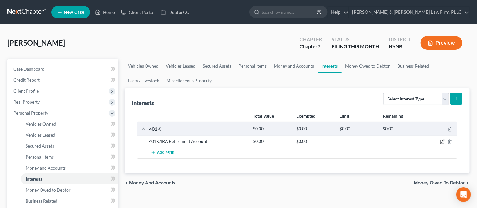
click at [444, 142] on icon "button" at bounding box center [442, 141] width 5 height 5
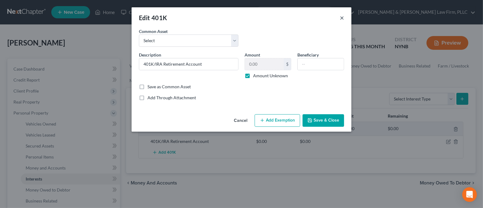
click at [340, 17] on button "×" at bounding box center [342, 17] width 4 height 7
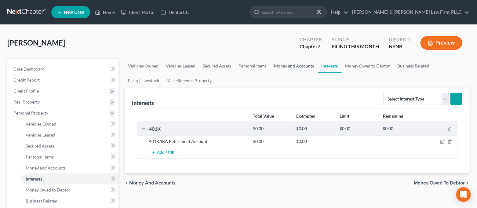
click at [286, 65] on link "Money and Accounts" at bounding box center [294, 66] width 47 height 15
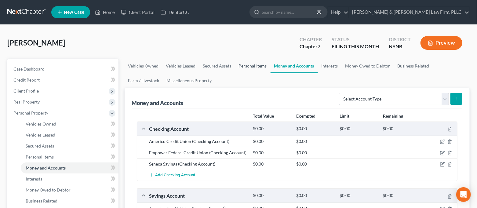
click at [248, 67] on link "Personal Items" at bounding box center [252, 66] width 35 height 15
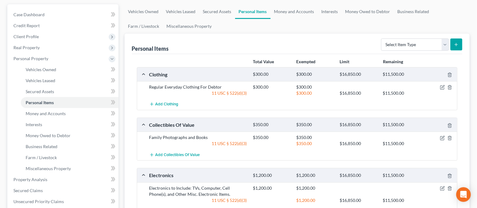
scroll to position [41, 0]
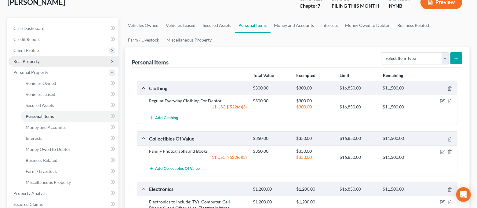
click at [64, 58] on span "Real Property" at bounding box center [64, 61] width 110 height 11
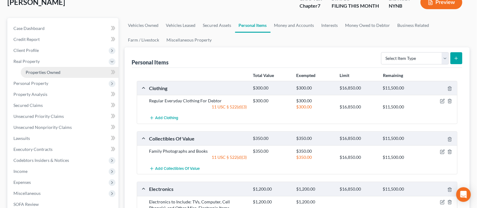
click at [60, 71] on link "Properties Owned" at bounding box center [70, 72] width 98 height 11
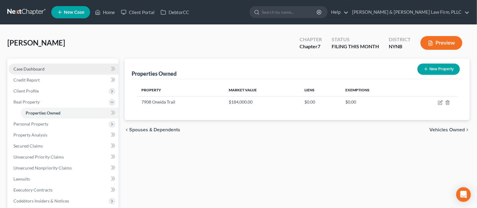
click at [57, 67] on link "Case Dashboard" at bounding box center [64, 69] width 110 height 11
